Goal: Task Accomplishment & Management: Use online tool/utility

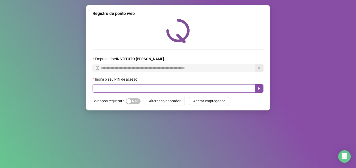
click at [104, 91] on input "text" at bounding box center [174, 88] width 163 height 8
type input "*****"
click at [259, 90] on icon "caret-right" at bounding box center [259, 89] width 4 height 4
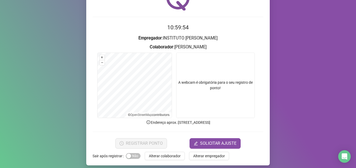
scroll to position [36, 0]
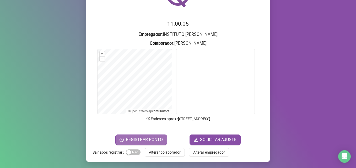
click at [153, 142] on span "REGISTRAR PONTO" at bounding box center [144, 140] width 37 height 6
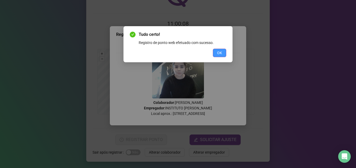
click at [223, 51] on button "OK" at bounding box center [219, 53] width 13 height 8
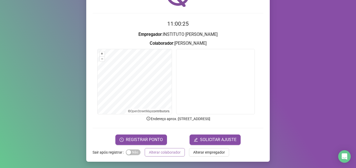
click at [158, 152] on span "Alterar colaborador" at bounding box center [165, 153] width 32 height 6
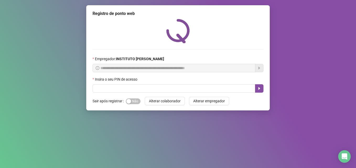
scroll to position [0, 0]
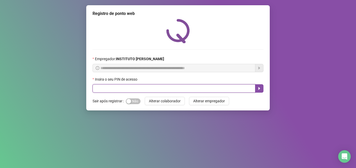
click at [168, 88] on input "text" at bounding box center [174, 88] width 163 height 8
type input "*****"
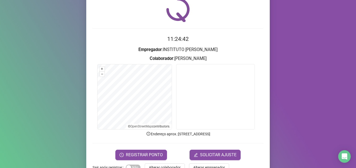
scroll to position [36, 0]
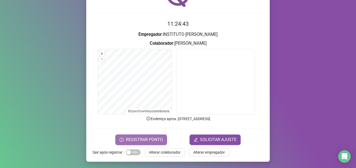
click at [157, 138] on span "REGISTRAR PONTO" at bounding box center [144, 140] width 37 height 6
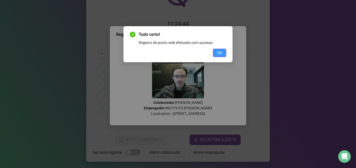
click at [221, 53] on span "OK" at bounding box center [219, 53] width 5 height 6
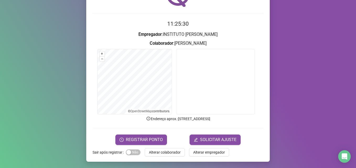
click at [170, 153] on span "Alterar colaborador" at bounding box center [165, 153] width 32 height 6
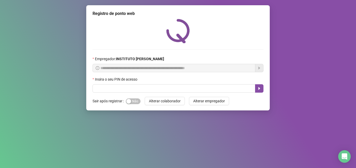
scroll to position [0, 0]
